Goal: Task Accomplishment & Management: Use online tool/utility

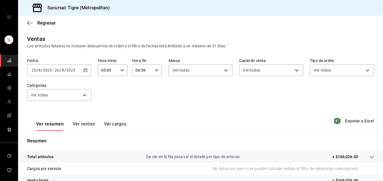
scroll to position [32, 0]
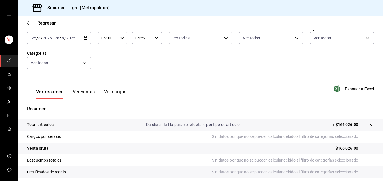
click at [261, 135] on p "Sin datos por que no se pueden calcular debido al filtro de categorías seleccio…" at bounding box center [293, 137] width 162 height 6
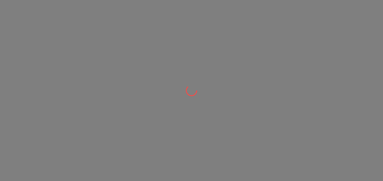
click at [126, 35] on div at bounding box center [191, 90] width 383 height 181
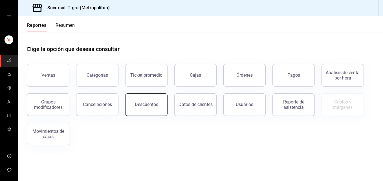
click at [148, 104] on div "Descuentos" at bounding box center [146, 104] width 23 height 5
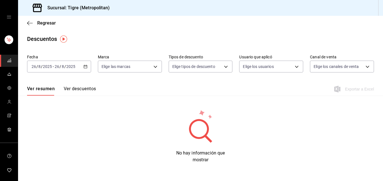
click at [85, 67] on icon "button" at bounding box center [86, 67] width 4 height 4
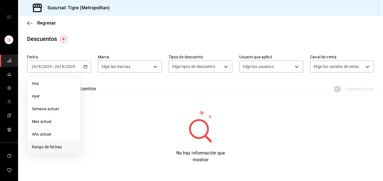
click at [49, 152] on li "Rango de fechas" at bounding box center [53, 147] width 53 height 13
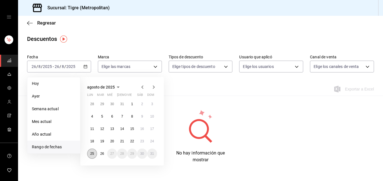
click at [91, 152] on abbr "25" at bounding box center [92, 154] width 4 height 4
click at [99, 153] on button "26" at bounding box center [102, 154] width 10 height 10
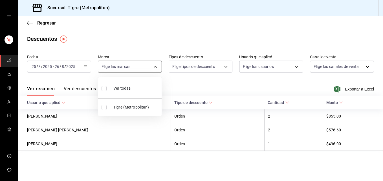
click at [155, 67] on body "Sucursal: Tigre (Metropolitan) Regresar Descuentos Fecha [DATE] [DATE] - [DATE]…" at bounding box center [191, 90] width 383 height 181
click at [104, 91] on input "checkbox" at bounding box center [104, 88] width 5 height 5
checkbox input "true"
type input "d2a20516-989b-40fe-838d-c8b0b31ef0ff"
checkbox input "true"
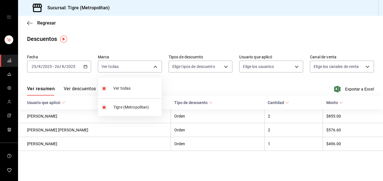
click at [228, 65] on div at bounding box center [191, 90] width 383 height 181
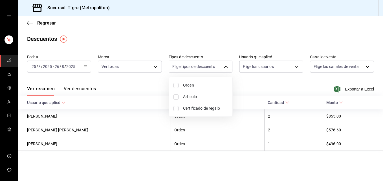
click at [228, 65] on body "Sucursal: Tigre (Metropolitan) Regresar Descuentos Fecha [DATE] [DATE] - [DATE]…" at bounding box center [191, 90] width 383 height 181
click at [174, 87] on input "checkbox" at bounding box center [176, 85] width 5 height 5
checkbox input "true"
type input "ORDER"
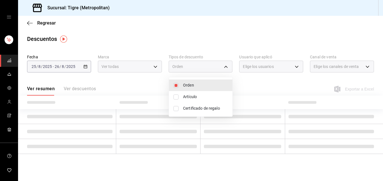
click at [174, 87] on input "checkbox" at bounding box center [176, 85] width 5 height 5
checkbox input "false"
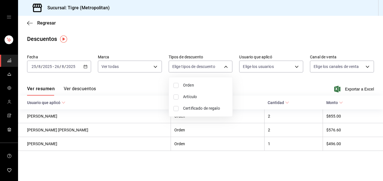
click at [174, 87] on input "checkbox" at bounding box center [176, 85] width 5 height 5
checkbox input "true"
type input "ORDER"
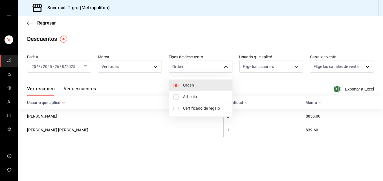
click at [174, 111] on input "checkbox" at bounding box center [176, 108] width 5 height 5
checkbox input "true"
type input "ORDER,CARD_REWARD"
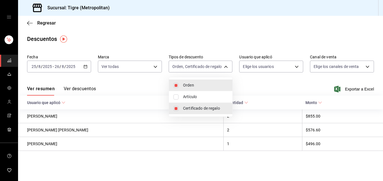
click at [175, 95] on input "checkbox" at bounding box center [176, 97] width 5 height 5
checkbox input "true"
type input "ORDER,CARD_REWARD,ORDER_ITEM"
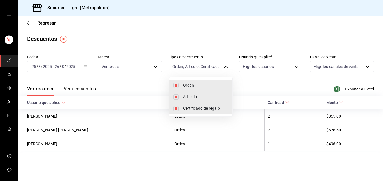
click at [300, 64] on div at bounding box center [191, 90] width 383 height 181
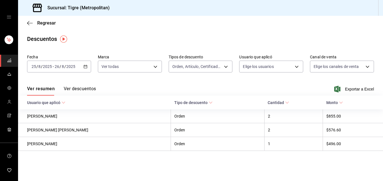
click at [300, 64] on body "Sucursal: Tigre (Metropolitan) Regresar Descuentos Fecha [DATE] [DATE] - [DATE]…" at bounding box center [191, 90] width 383 height 181
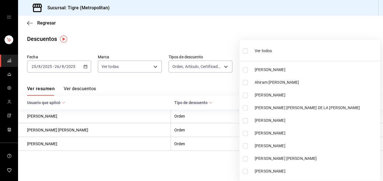
click at [246, 52] on input "checkbox" at bounding box center [245, 51] width 5 height 5
checkbox input "true"
click at [246, 52] on ul "Ver todos [PERSON_NAME] Ahiram [PERSON_NAME] [PERSON_NAME] [PERSON_NAME] DE LA …" at bounding box center [310, 110] width 141 height 141
click at [363, 40] on div at bounding box center [191, 90] width 383 height 181
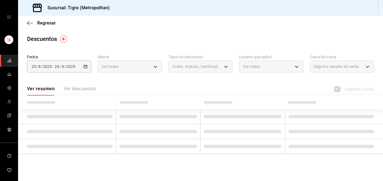
type input "18fd7ba9-0f92-4d62-916c-b1160f5b1206,548ed9d2-45e6-4d8e-8b1e-c79a992e4d22,650e2…"
click at [363, 40] on div at bounding box center [191, 90] width 383 height 181
click at [369, 65] on div at bounding box center [191, 90] width 383 height 181
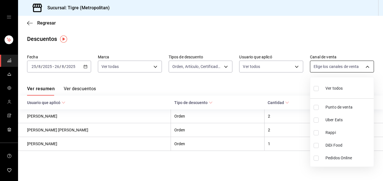
click at [366, 65] on body "Sucursal: Tigre (Metropolitan) Regresar Descuentos Fecha [DATE] [DATE] - [DATE]…" at bounding box center [191, 90] width 383 height 181
click at [319, 89] on label at bounding box center [317, 88] width 7 height 8
click at [319, 89] on input "checkbox" at bounding box center [316, 88] width 5 height 5
checkbox input "false"
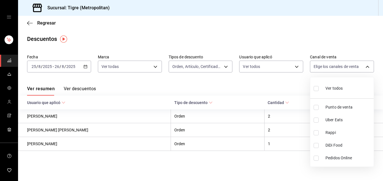
checkbox input "false"
click at [315, 90] on input "checkbox" at bounding box center [316, 88] width 5 height 5
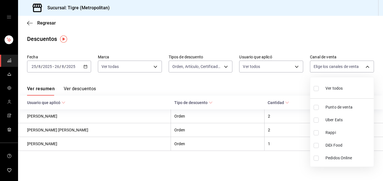
checkbox input "true"
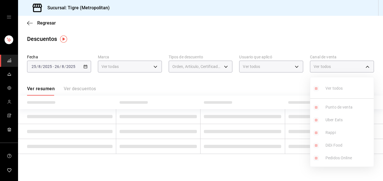
type input "PARROT,UBER_EATS,RAPPI,DIDI_FOOD,ONLINE"
checkbox input "true"
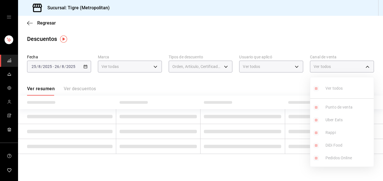
checkbox input "true"
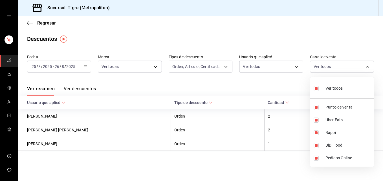
click at [315, 90] on input "checkbox" at bounding box center [316, 88] width 5 height 5
checkbox input "false"
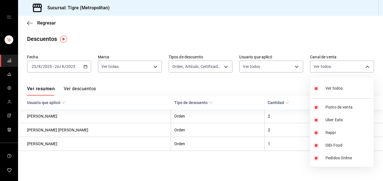
checkbox input "false"
click at [315, 90] on input "checkbox" at bounding box center [316, 88] width 5 height 5
checkbox input "true"
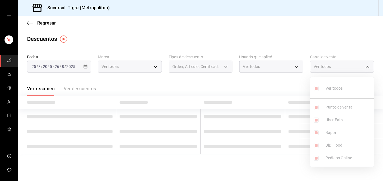
type input "PARROT,UBER_EATS,RAPPI,DIDI_FOOD,ONLINE"
checkbox input "true"
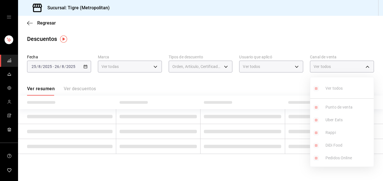
checkbox input "true"
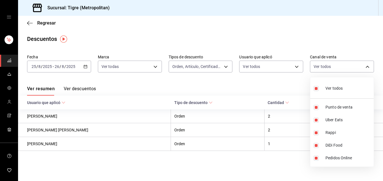
click at [360, 48] on div at bounding box center [191, 90] width 383 height 181
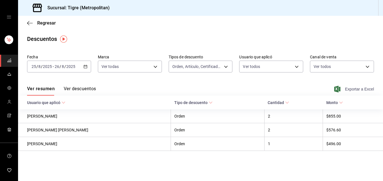
click at [346, 89] on span "Exportar a Excel" at bounding box center [355, 89] width 39 height 7
